Goal: Navigation & Orientation: Find specific page/section

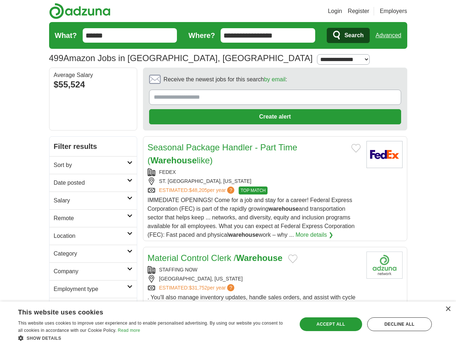
click at [342, 11] on link "Login" at bounding box center [335, 11] width 14 height 9
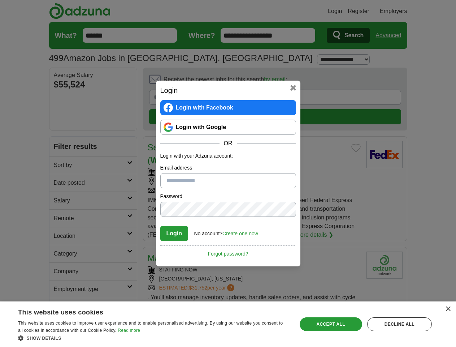
click at [391, 35] on div "Login Login with Facebook Login with Google OR Login with your Adzuna account: …" at bounding box center [228, 173] width 456 height 347
click at [255, 81] on div "Login Login with Facebook Login with Google OR Login with your Adzuna account: …" at bounding box center [228, 174] width 144 height 186
click at [422, 82] on div "Login Login with Facebook Login with Google OR Login with your Adzuna account: …" at bounding box center [228, 173] width 456 height 347
click at [61, 130] on div "Login Login with Facebook Login with Google OR Login with your Adzuna account: …" at bounding box center [228, 173] width 456 height 347
click at [61, 148] on div "Login Login with Facebook Login with Google OR Login with your Adzuna account: …" at bounding box center [228, 173] width 456 height 347
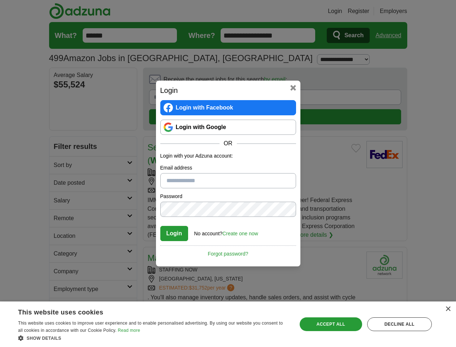
click at [61, 165] on div "Login Login with Facebook Login with Google OR Login with your Adzuna account: …" at bounding box center [228, 173] width 456 height 347
click at [61, 183] on div "Login Login with Facebook Login with Google OR Login with your Adzuna account: …" at bounding box center [228, 173] width 456 height 347
click at [61, 201] on div "Login Login with Facebook Login with Google OR Login with your Adzuna account: …" at bounding box center [228, 173] width 456 height 347
